Goal: Navigation & Orientation: Find specific page/section

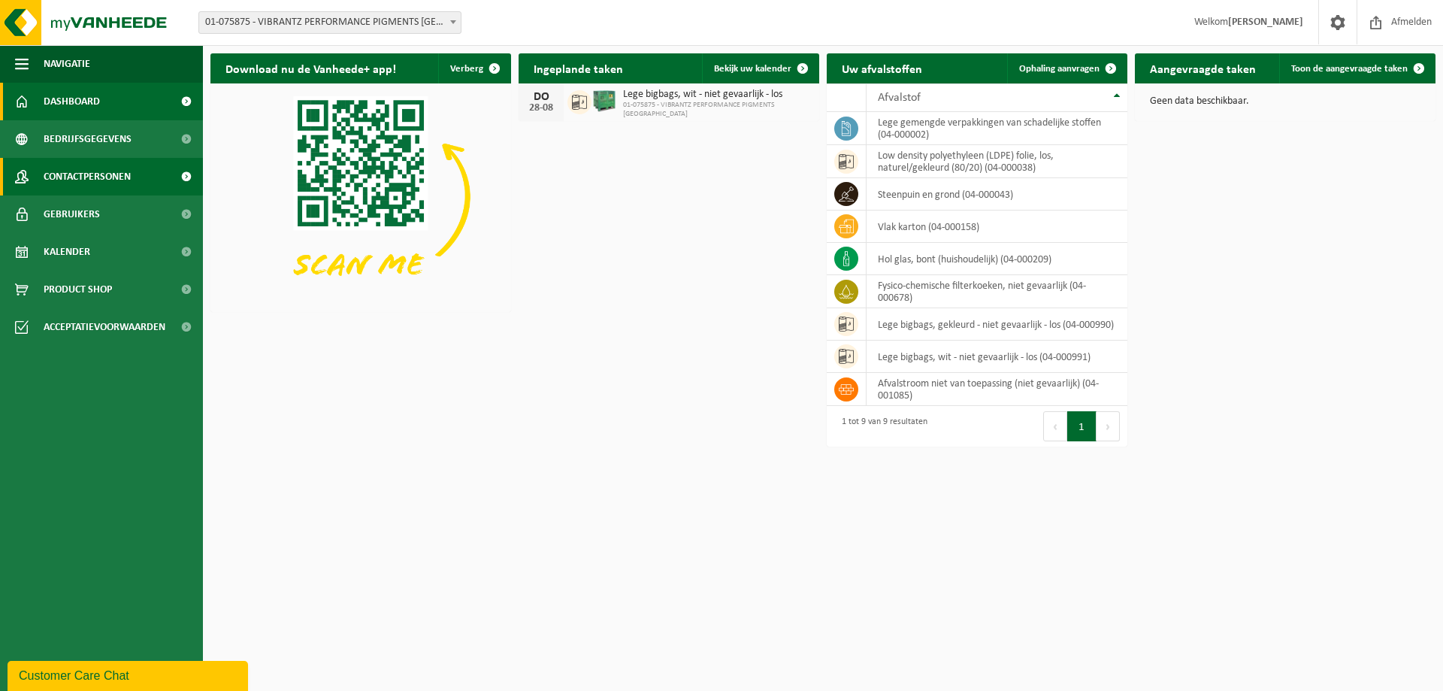
click at [92, 177] on span "Contactpersonen" at bounding box center [87, 177] width 87 height 38
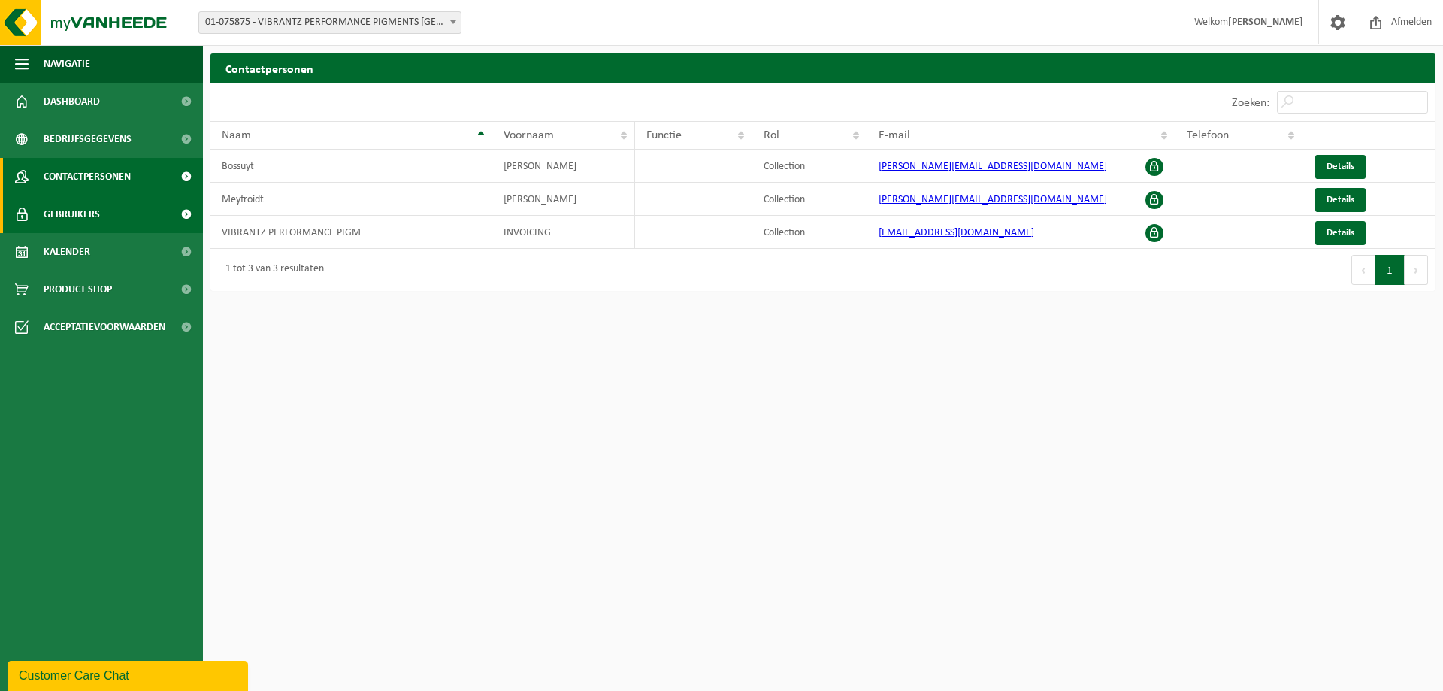
click at [105, 211] on link "Gebruikers" at bounding box center [101, 214] width 203 height 38
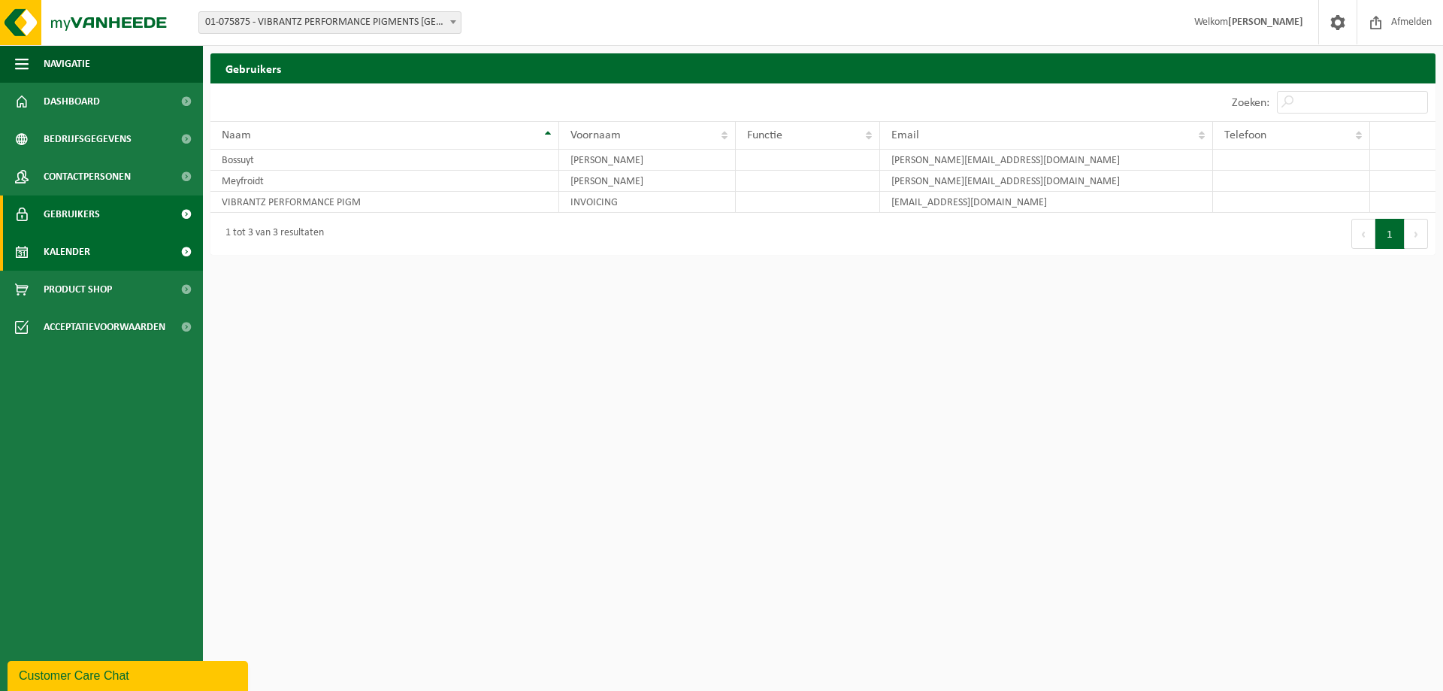
click at [101, 247] on link "Kalender" at bounding box center [101, 252] width 203 height 38
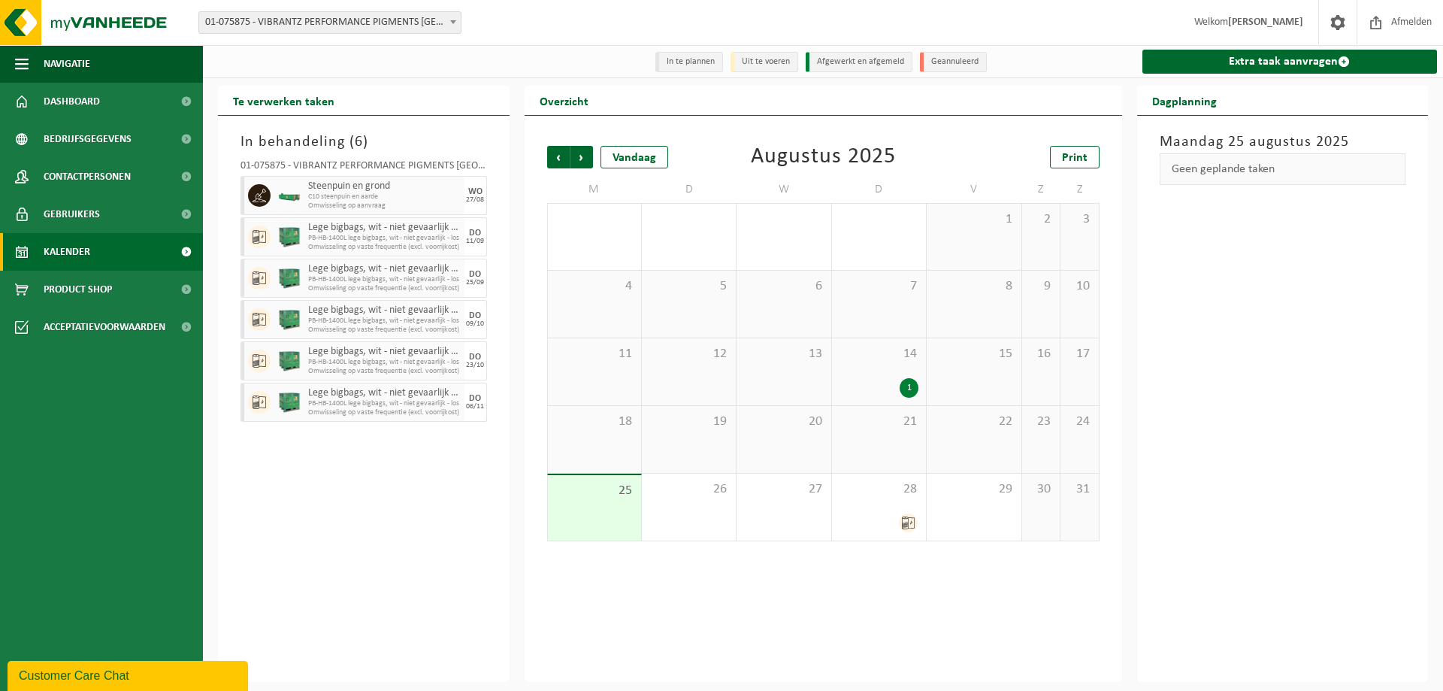
click at [776, 61] on li "Uit te voeren" at bounding box center [764, 62] width 68 height 20
click at [693, 60] on li "In te plannen" at bounding box center [689, 62] width 68 height 20
click at [771, 506] on div "27" at bounding box center [783, 506] width 94 height 67
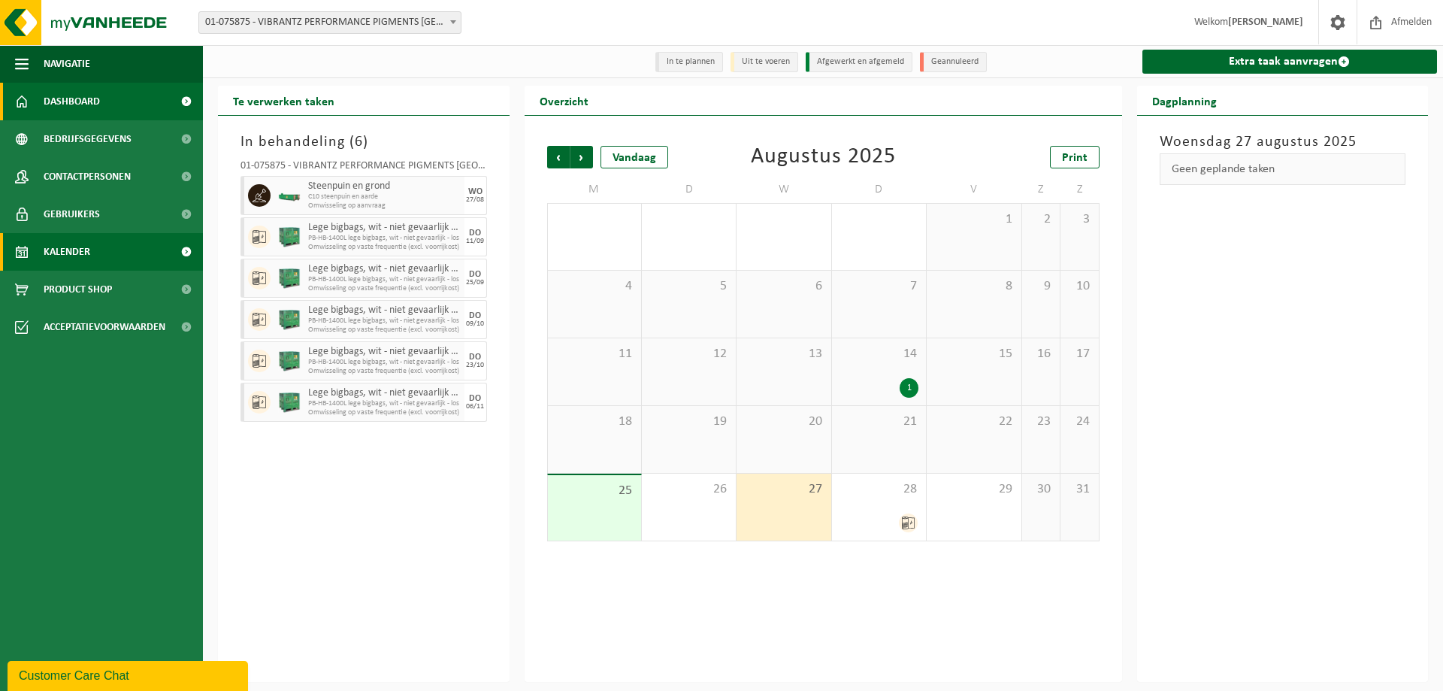
click at [91, 107] on span "Dashboard" at bounding box center [72, 102] width 56 height 38
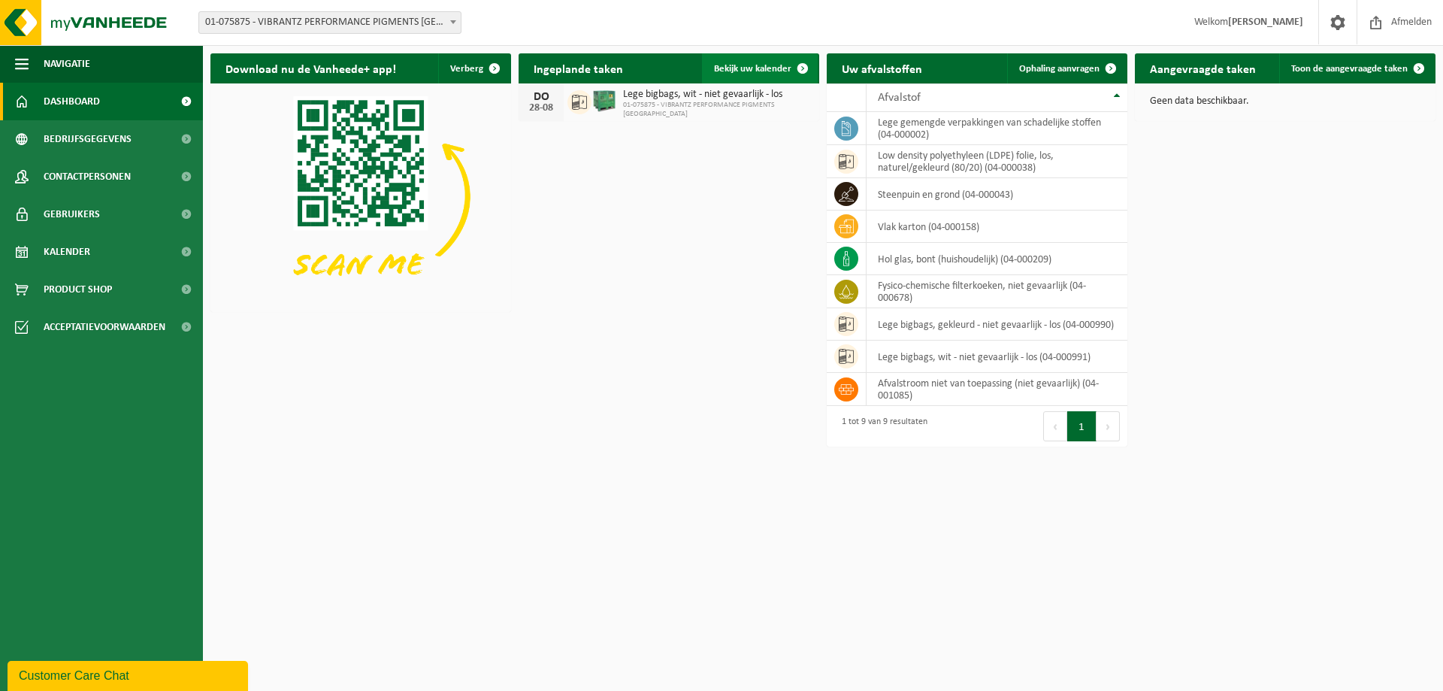
click at [806, 65] on span at bounding box center [803, 68] width 30 height 30
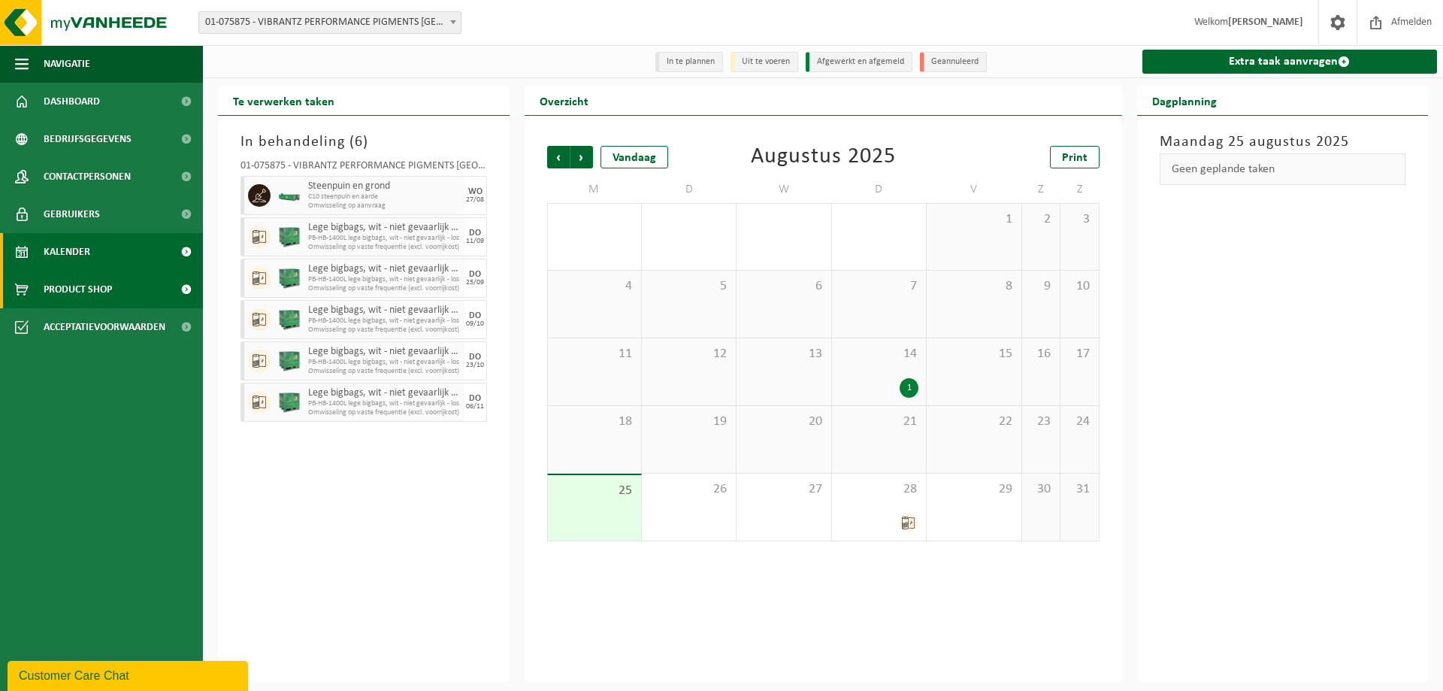
click at [75, 286] on span "Product Shop" at bounding box center [78, 290] width 68 height 38
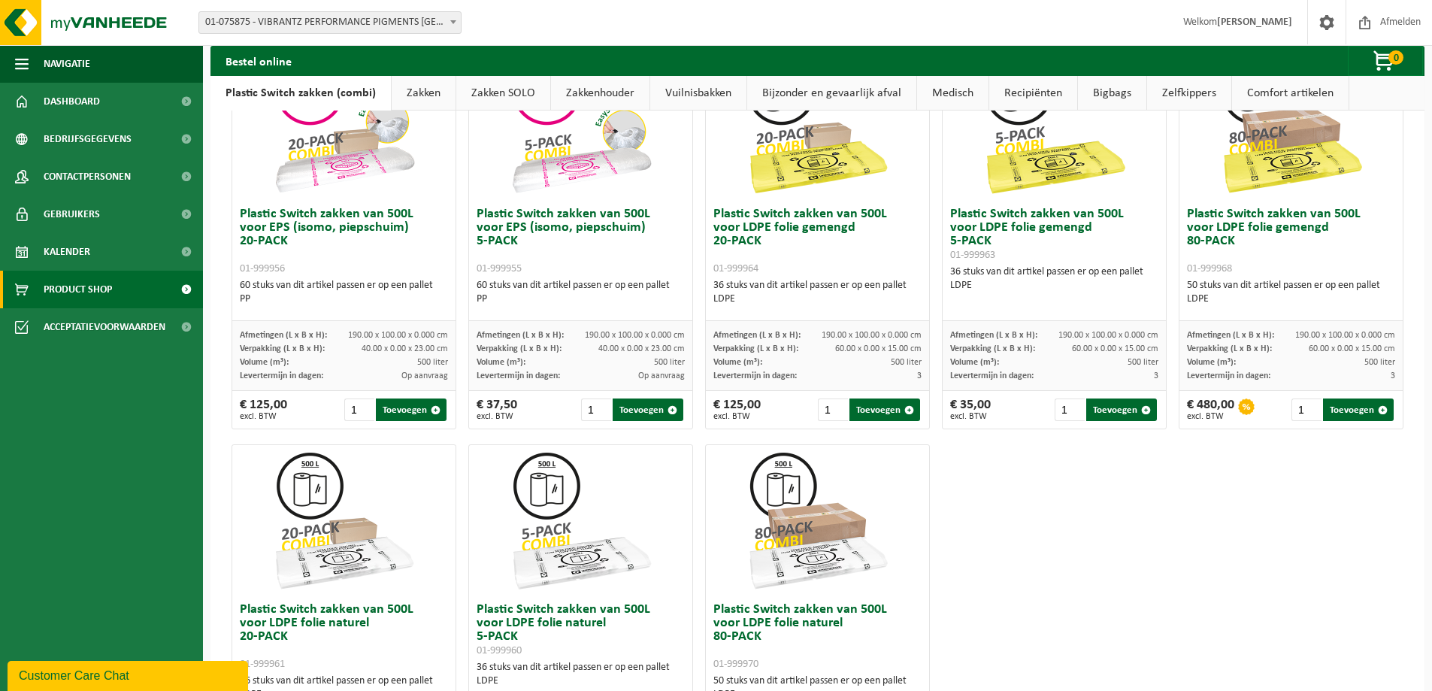
scroll to position [419, 0]
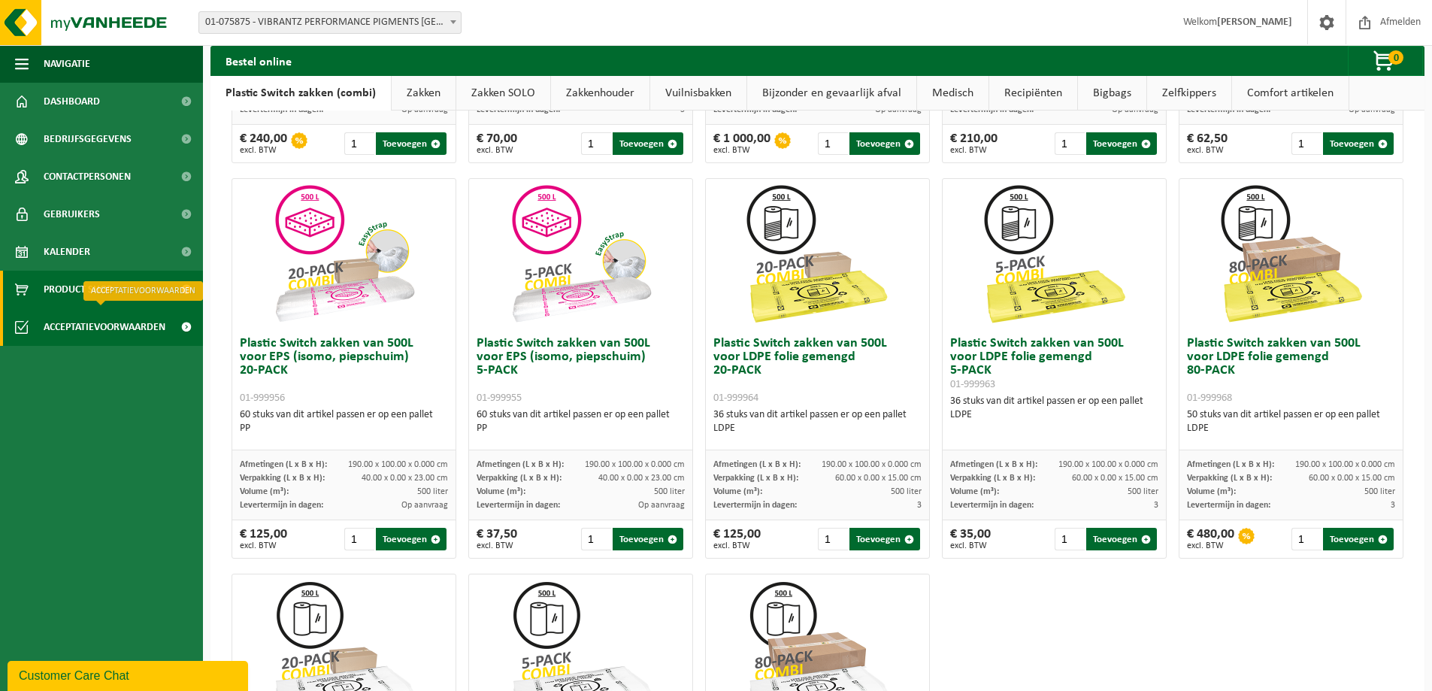
click at [94, 323] on span "Acceptatievoorwaarden" at bounding box center [105, 327] width 122 height 38
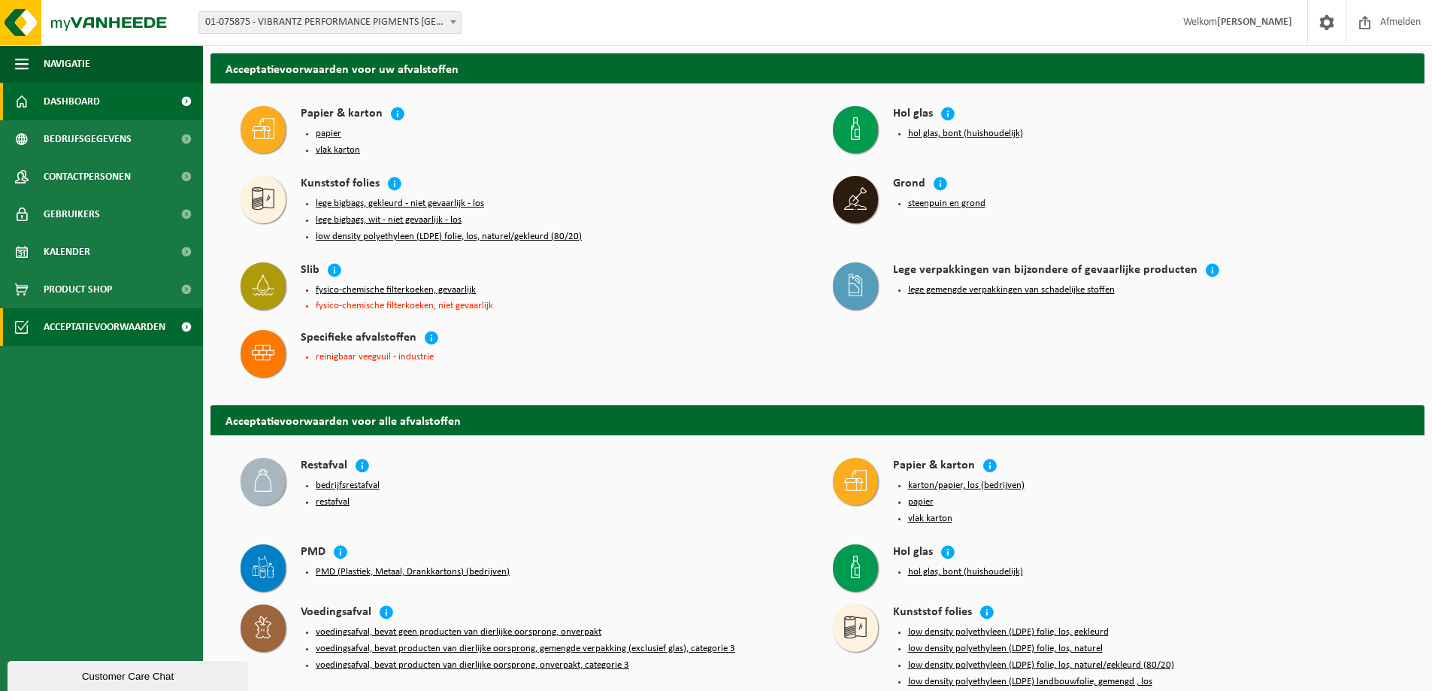
click at [80, 99] on span "Dashboard" at bounding box center [72, 102] width 56 height 38
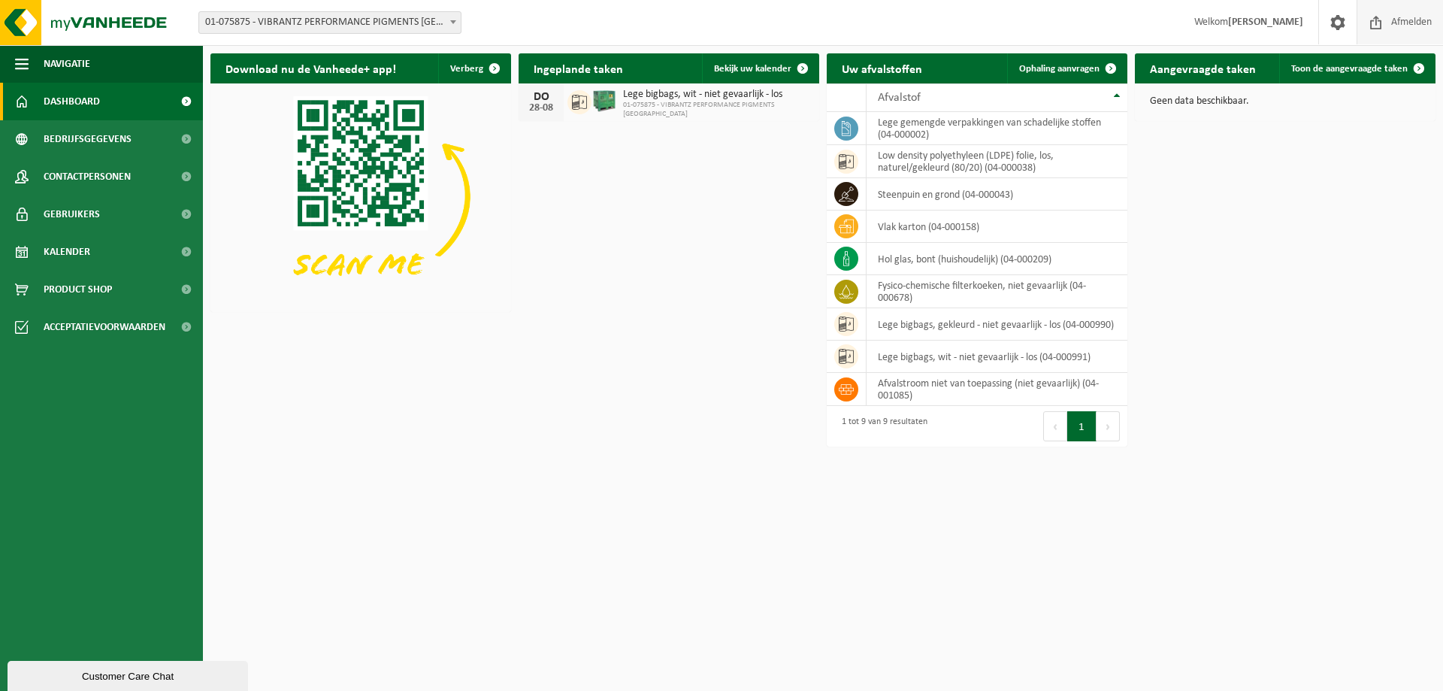
click at [1412, 22] on span "Afmelden" at bounding box center [1411, 22] width 48 height 44
